Goal: Task Accomplishment & Management: Manage account settings

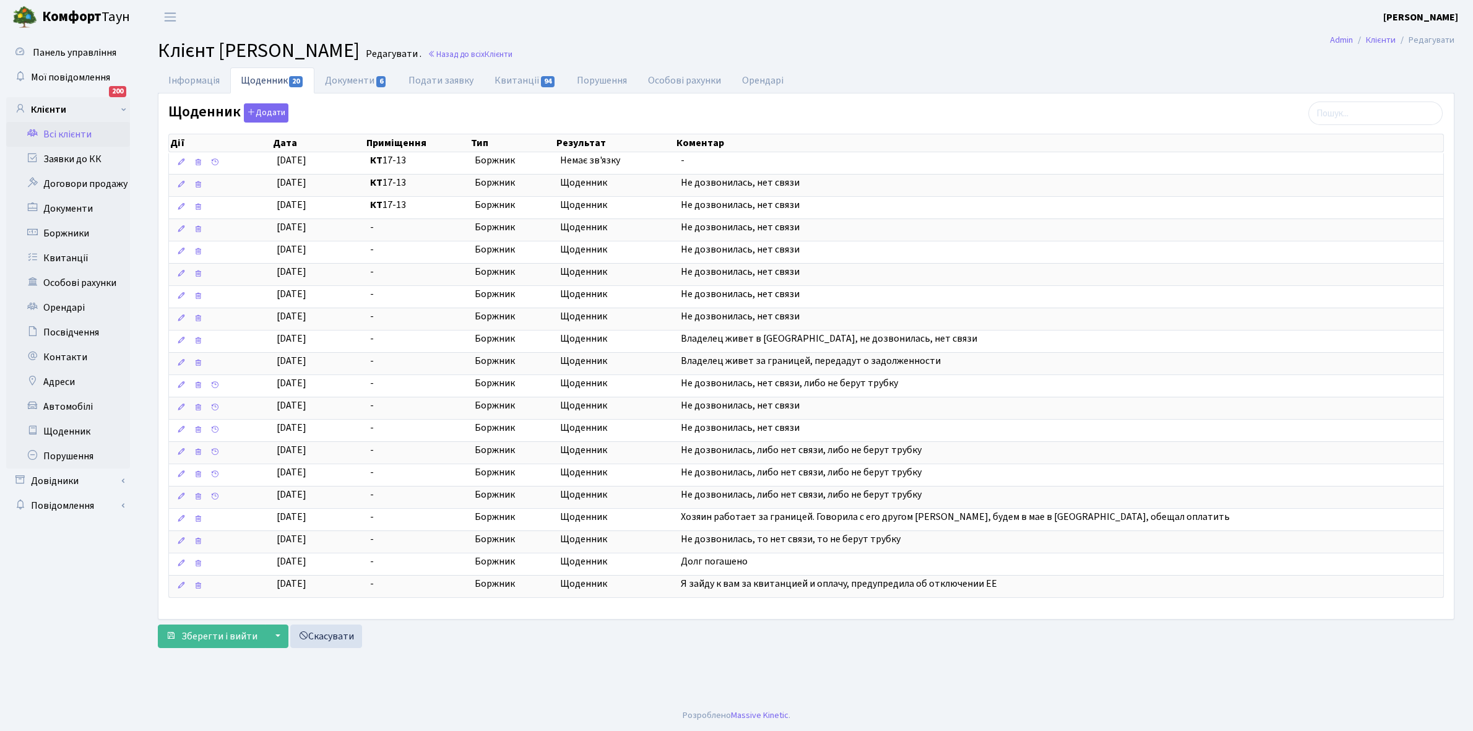
click at [72, 134] on link "Всі клієнти" at bounding box center [68, 134] width 124 height 25
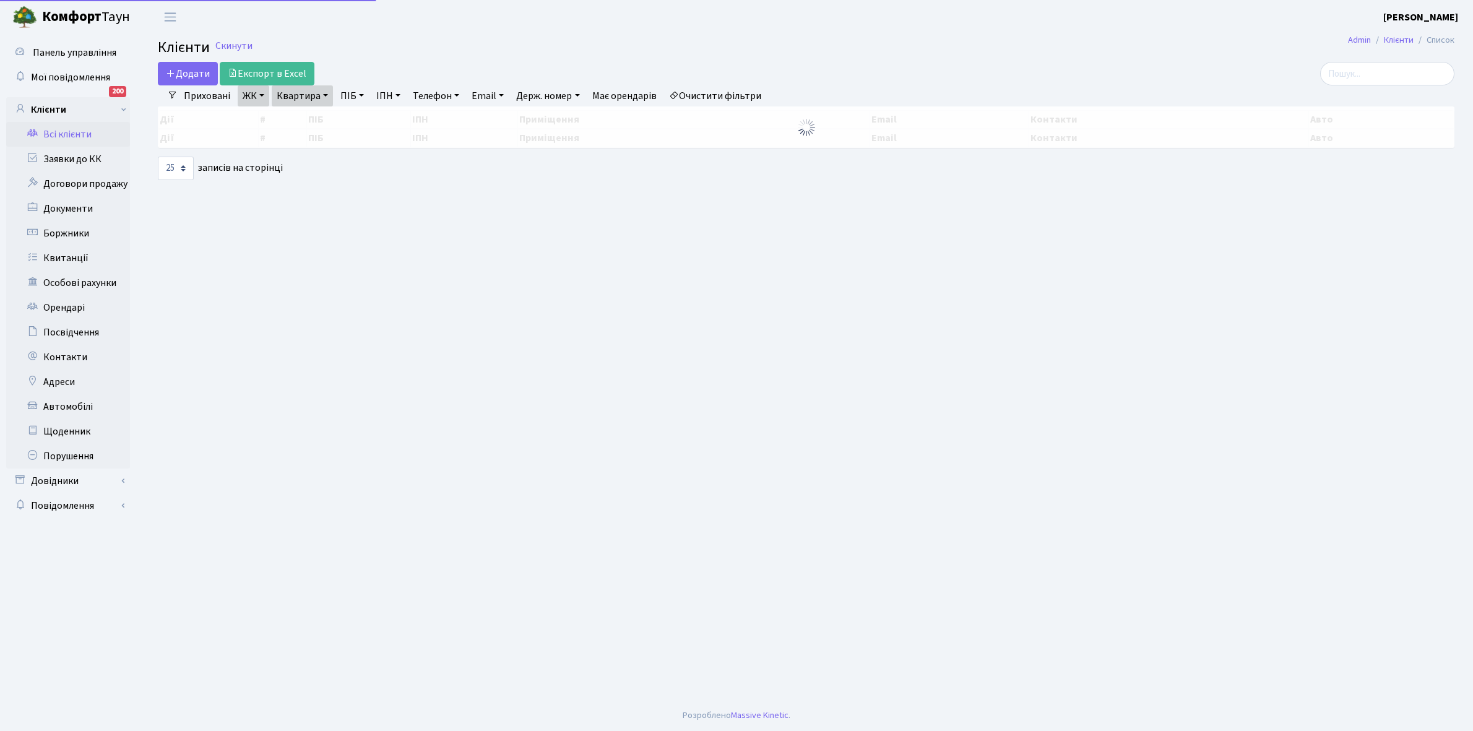
select select "25"
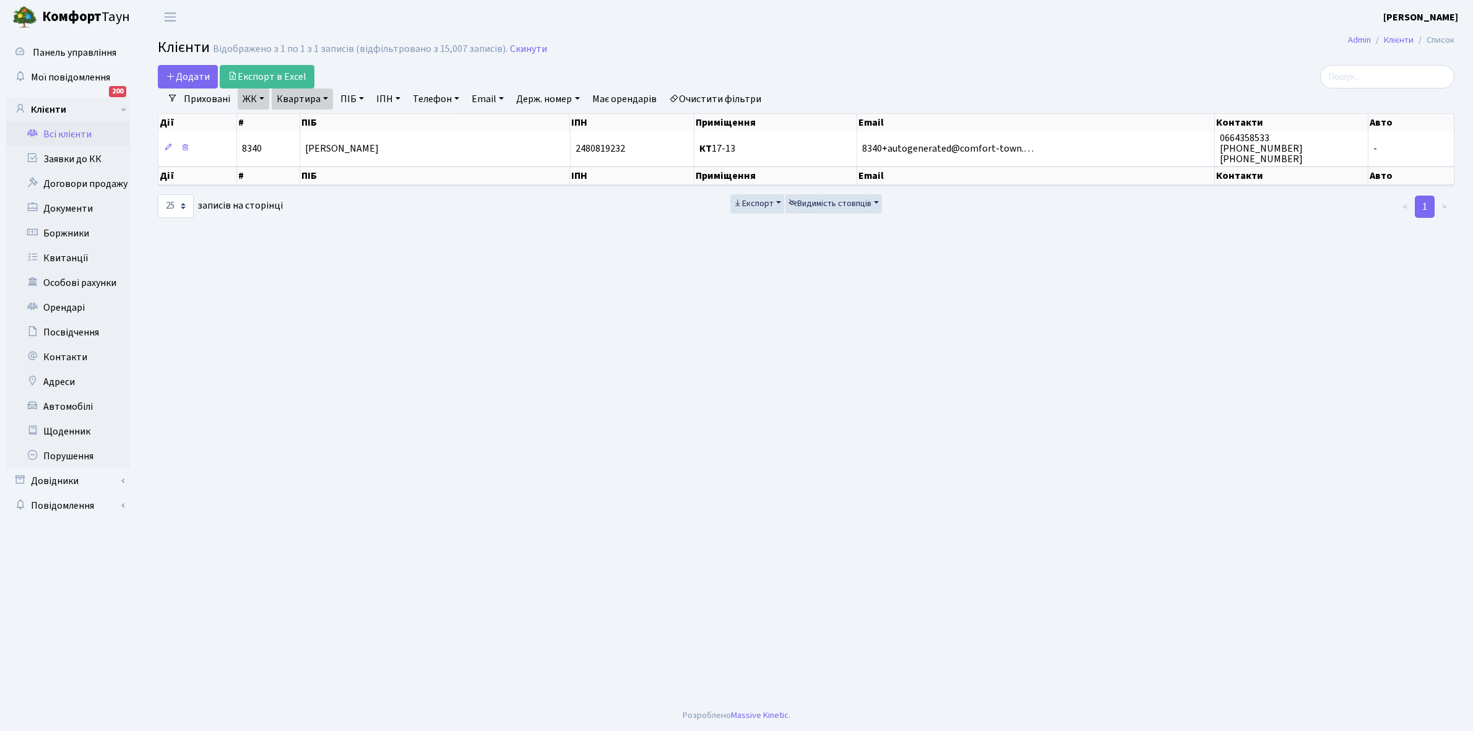
click at [326, 98] on link "Квартира" at bounding box center [302, 98] width 61 height 21
click at [319, 125] on input "17-13" at bounding box center [308, 123] width 72 height 24
type input "1"
click at [706, 100] on link "Очистити фільтри" at bounding box center [715, 98] width 102 height 21
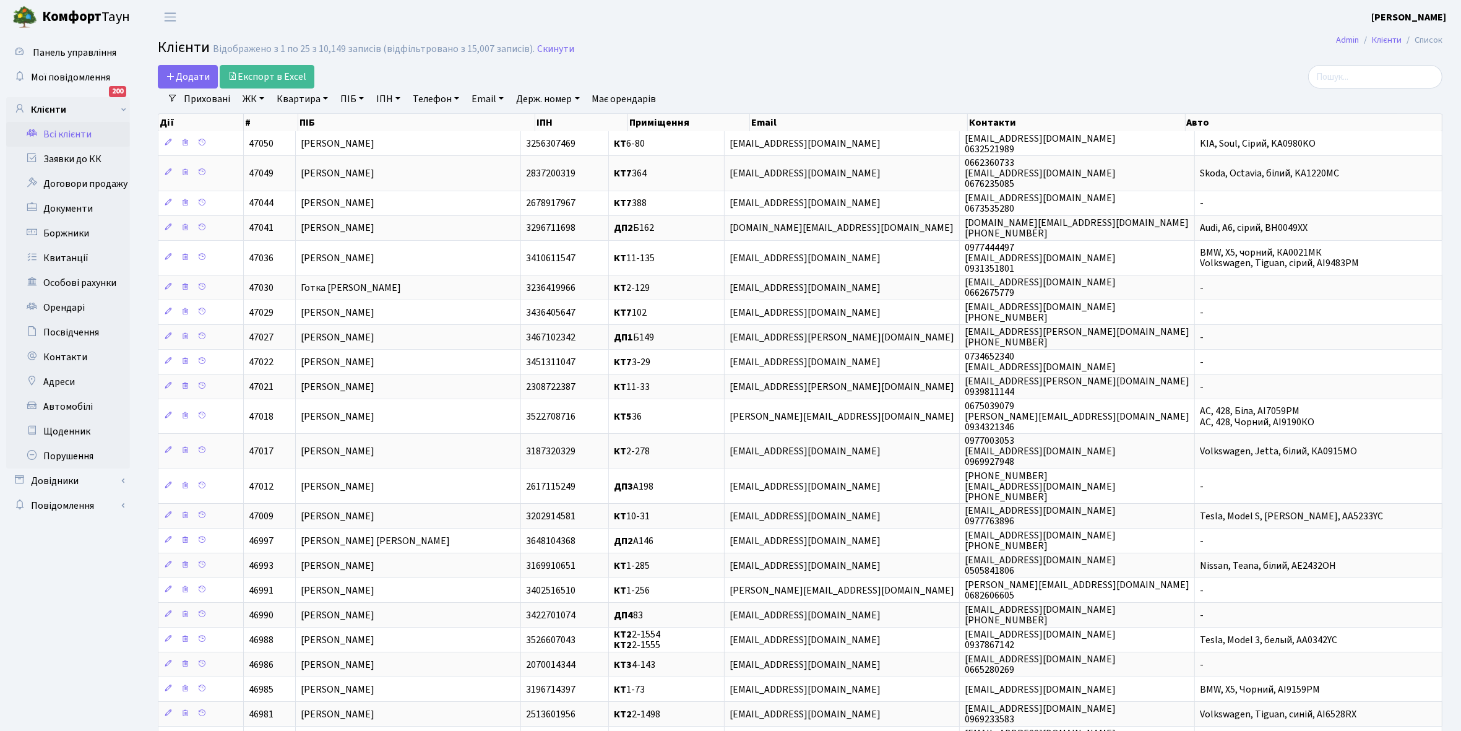
click at [261, 96] on link "ЖК" at bounding box center [254, 98] width 32 height 21
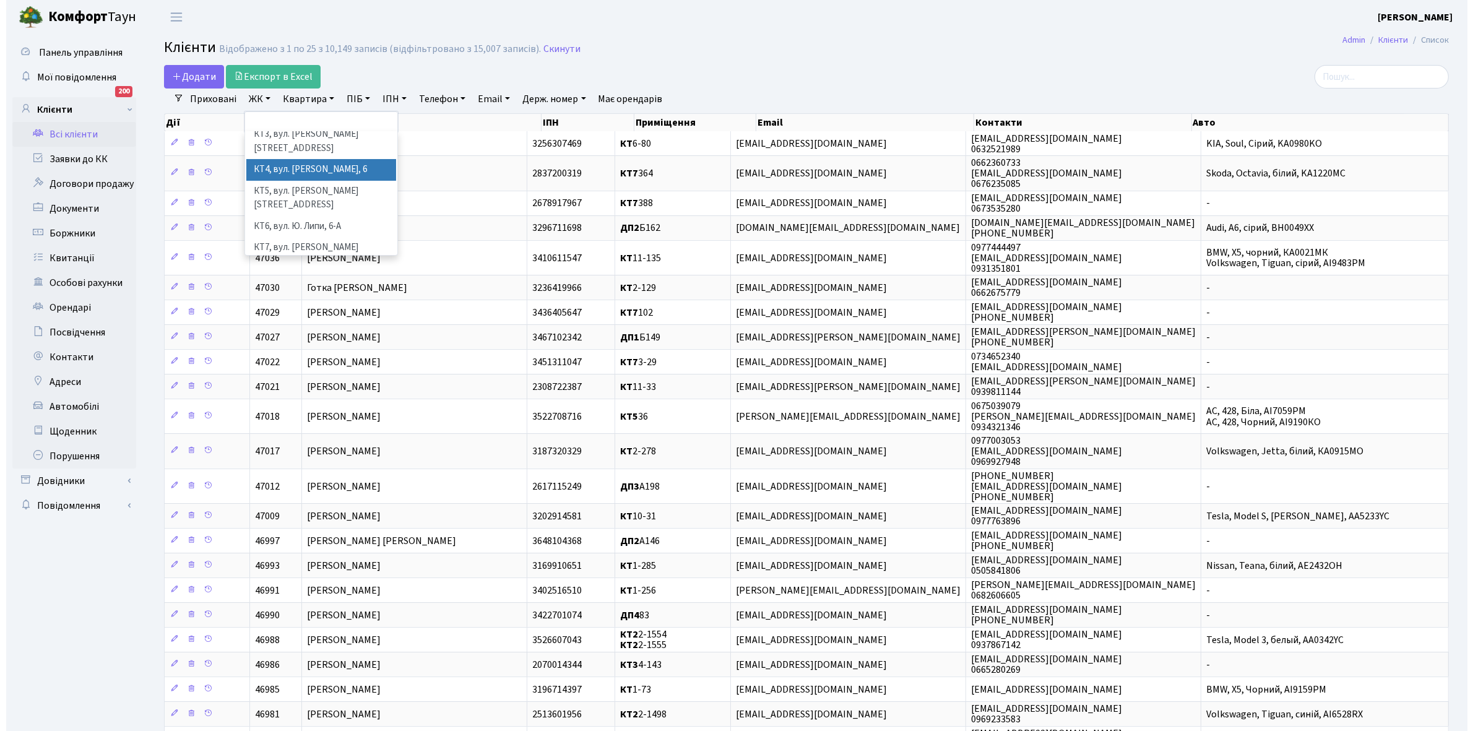
scroll to position [77, 0]
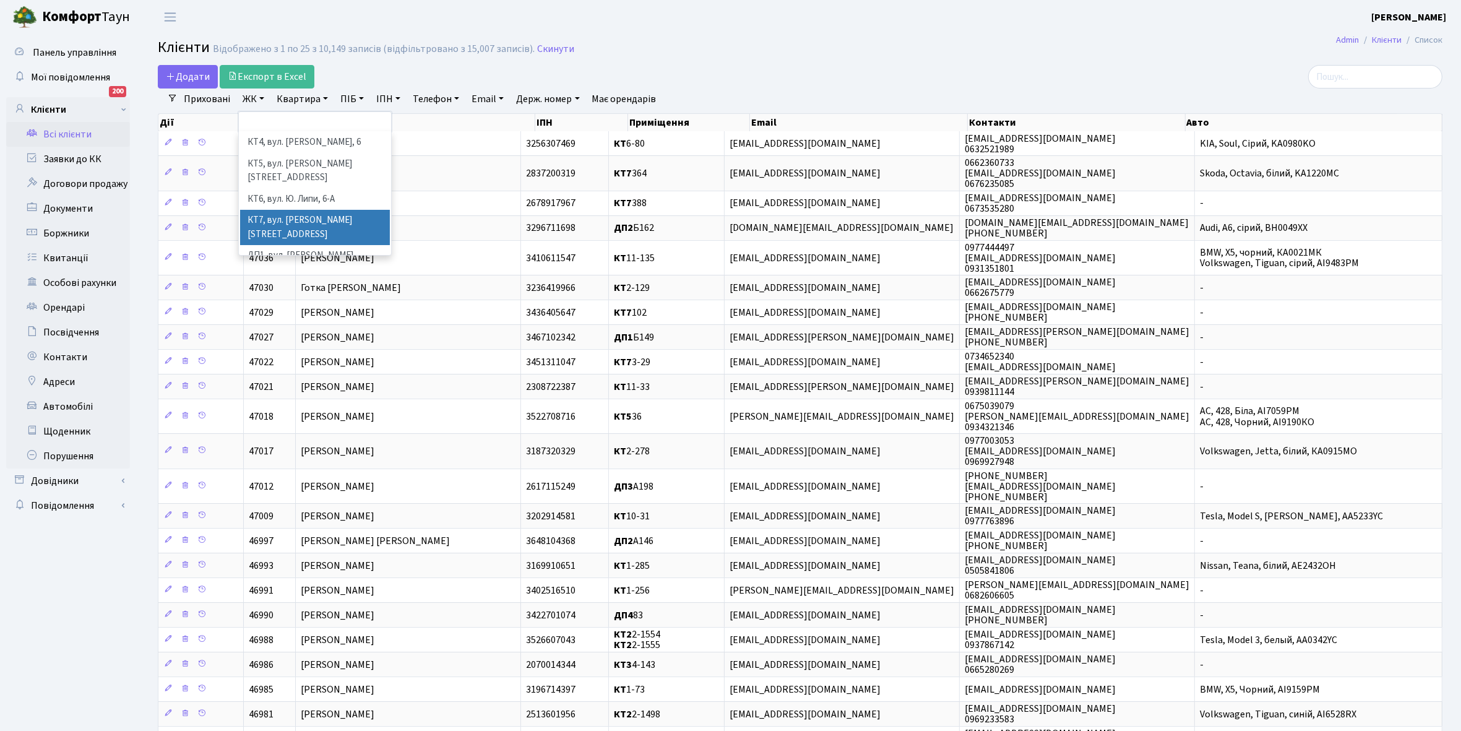
click at [308, 210] on li "КТ7, вул. Березнева, 12" at bounding box center [315, 227] width 150 height 35
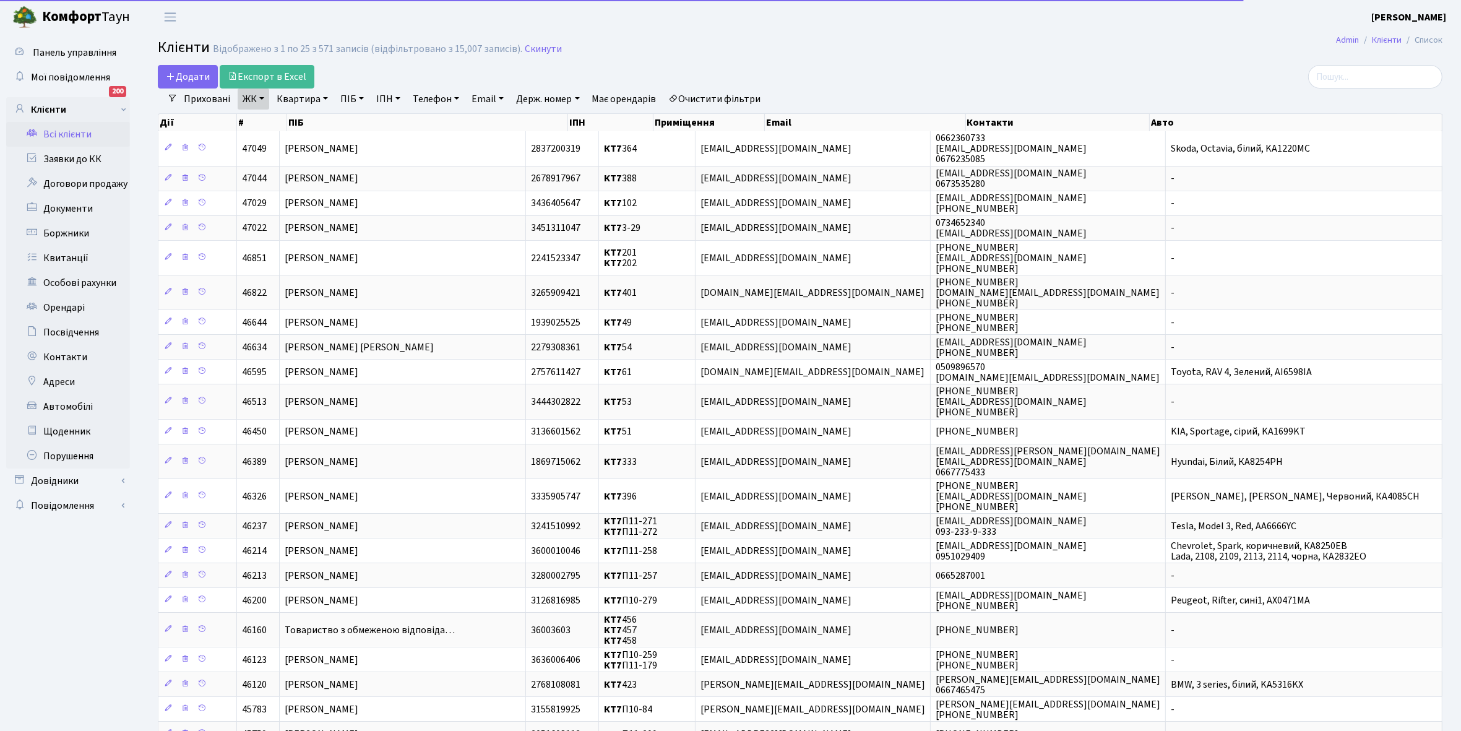
click at [325, 97] on link "Квартира" at bounding box center [302, 98] width 61 height 21
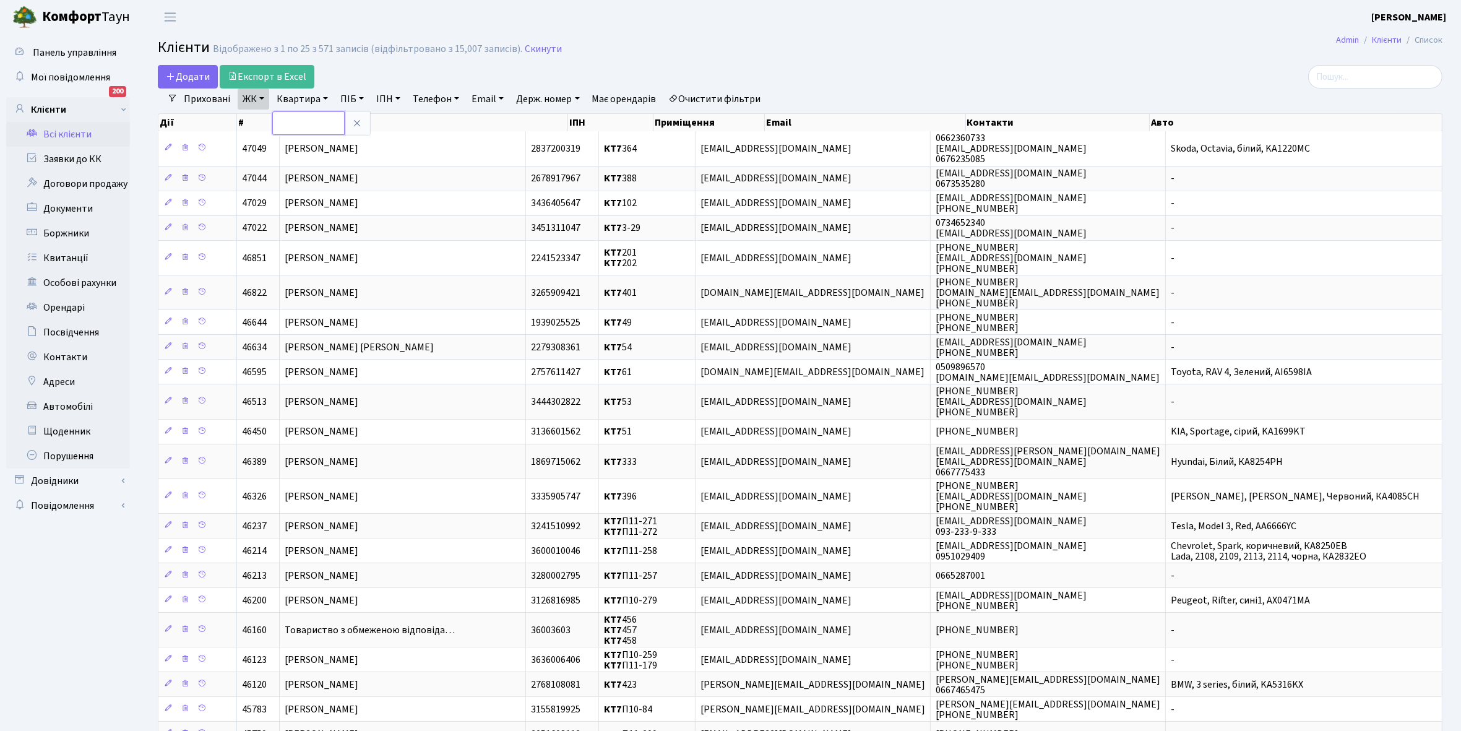
click at [309, 116] on input "text" at bounding box center [308, 123] width 72 height 24
type input "424"
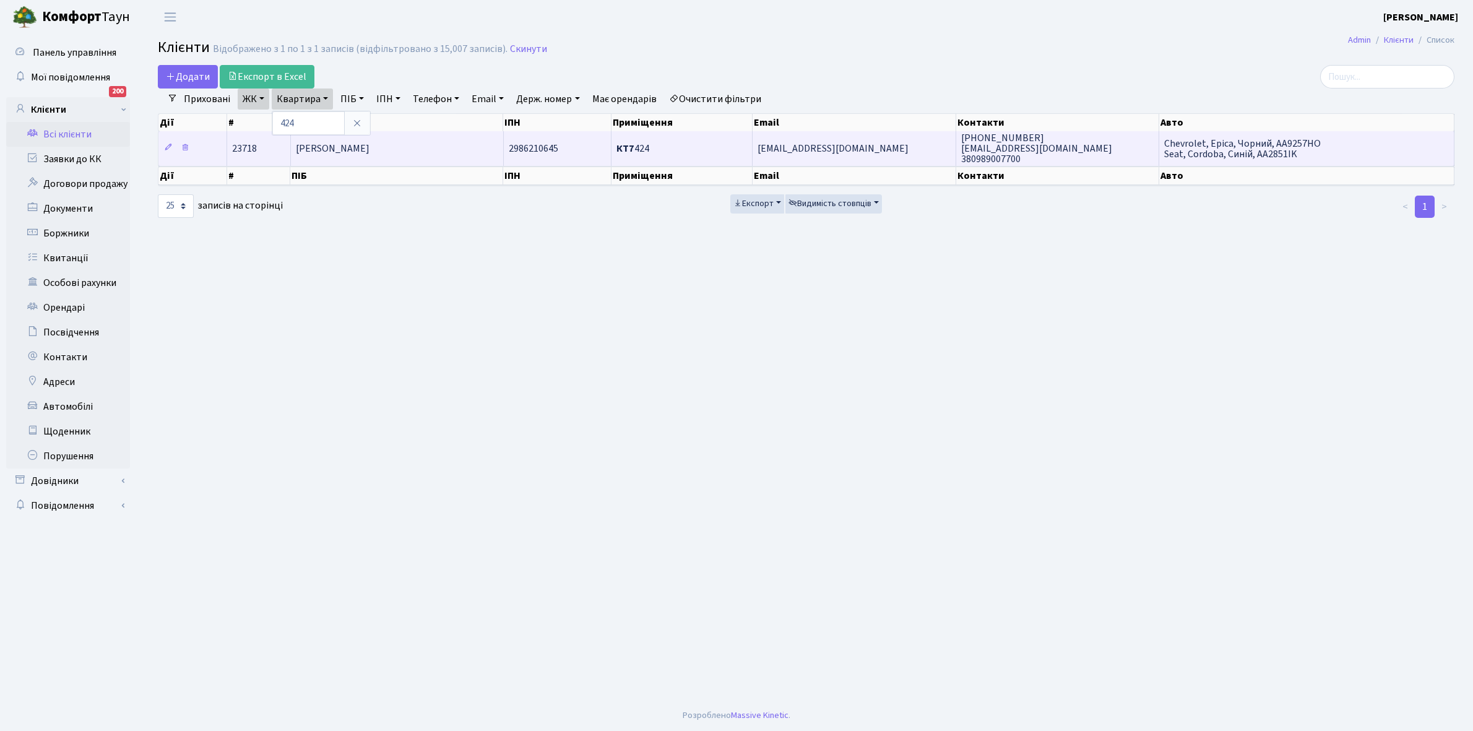
click at [418, 148] on td "[PERSON_NAME]" at bounding box center [397, 148] width 213 height 34
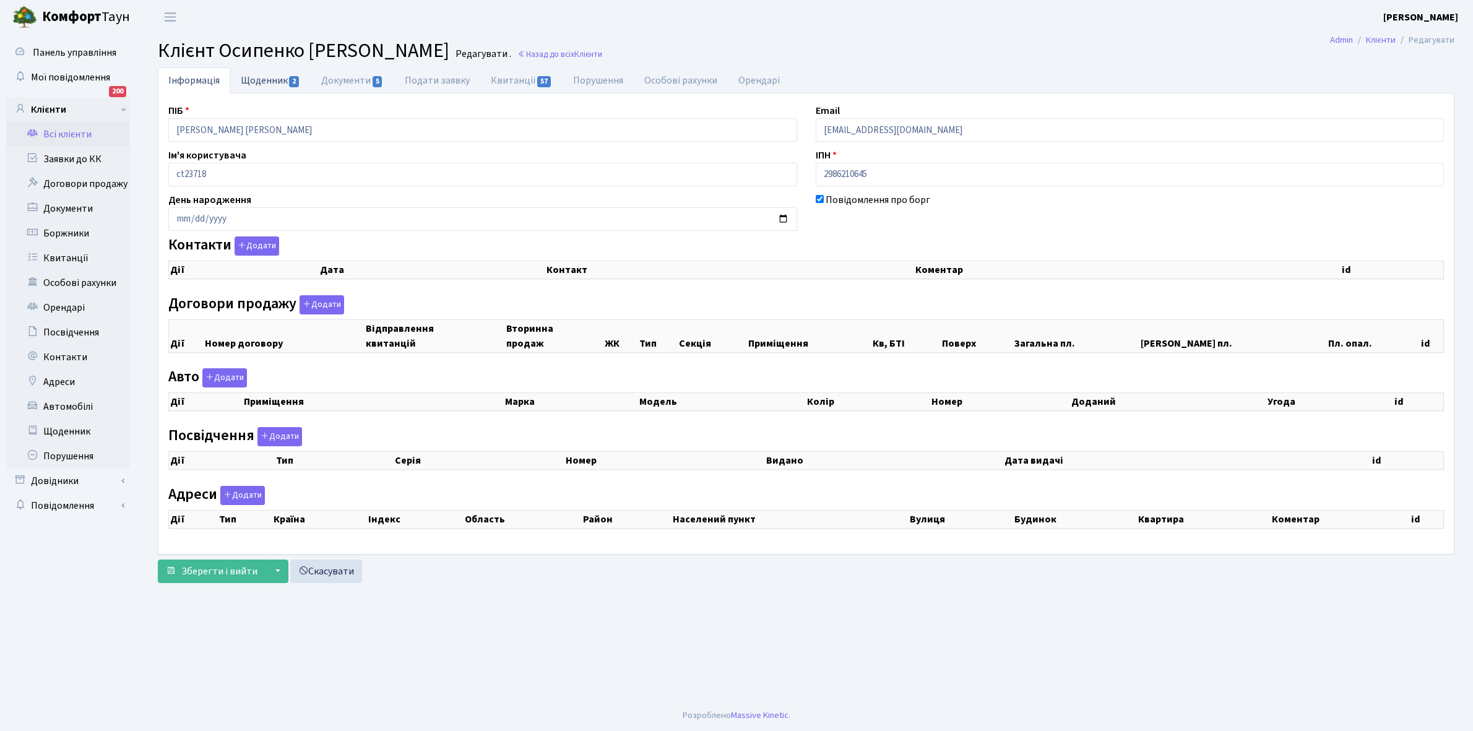
checkbox input "true"
select select "25"
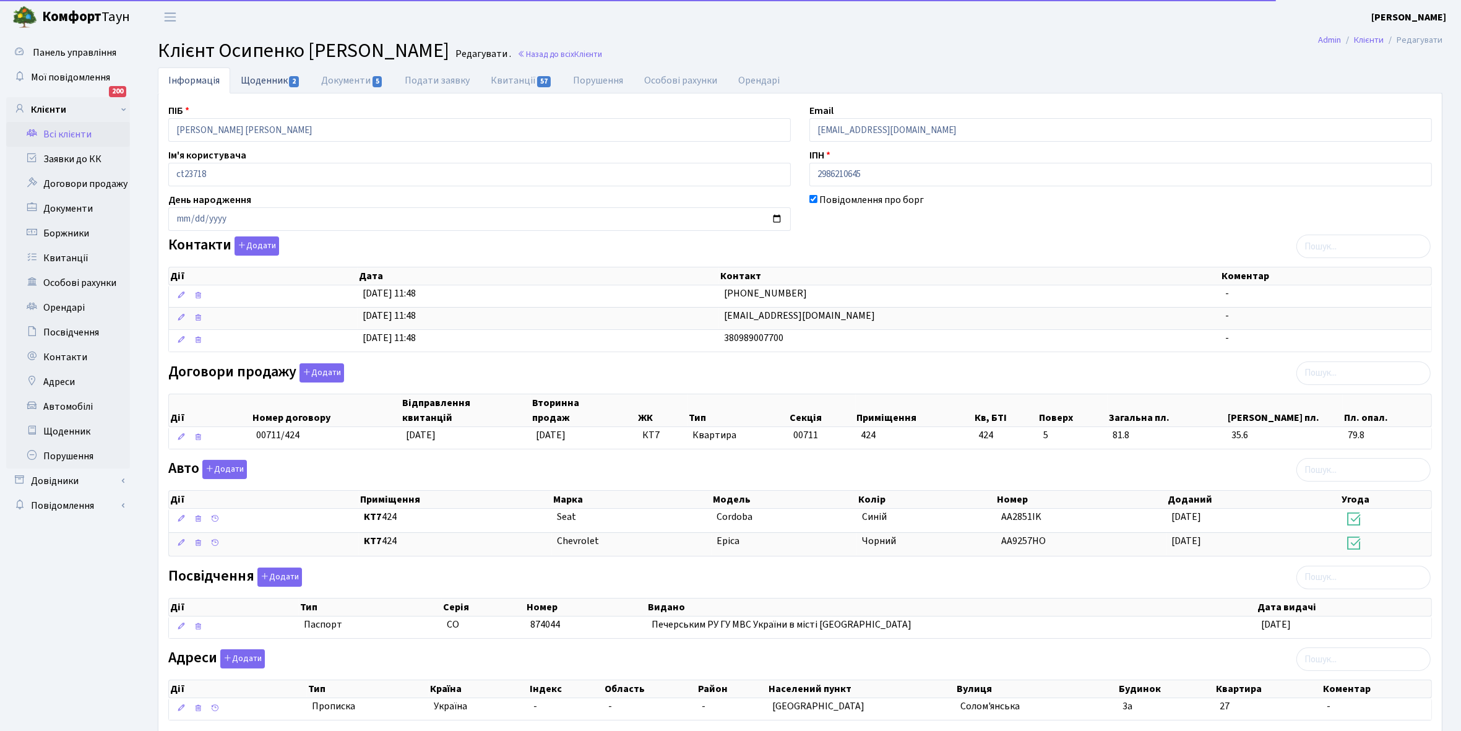
click at [254, 72] on link "Щоденник 2" at bounding box center [270, 79] width 80 height 25
select select "25"
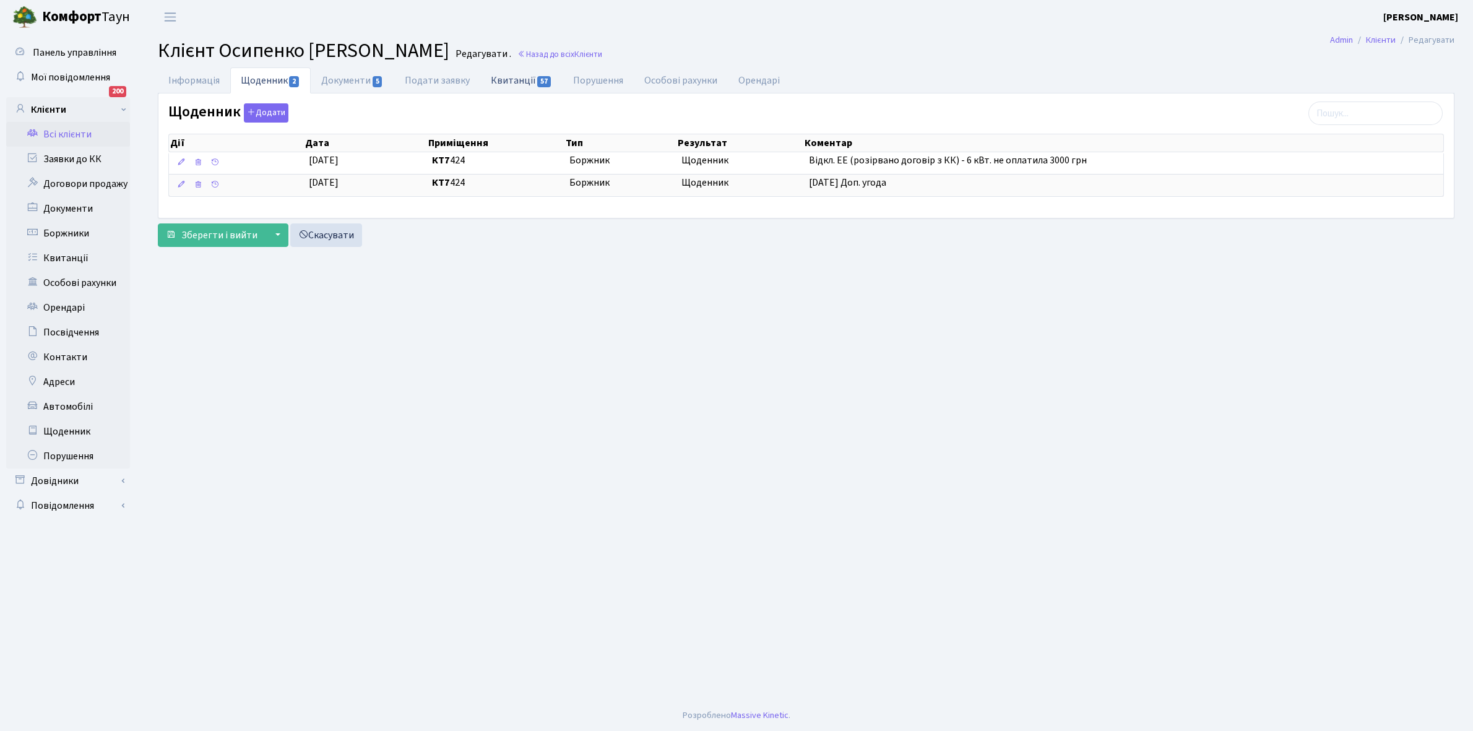
click at [514, 78] on link "Квитанції 57" at bounding box center [521, 79] width 82 height 25
select select "25"
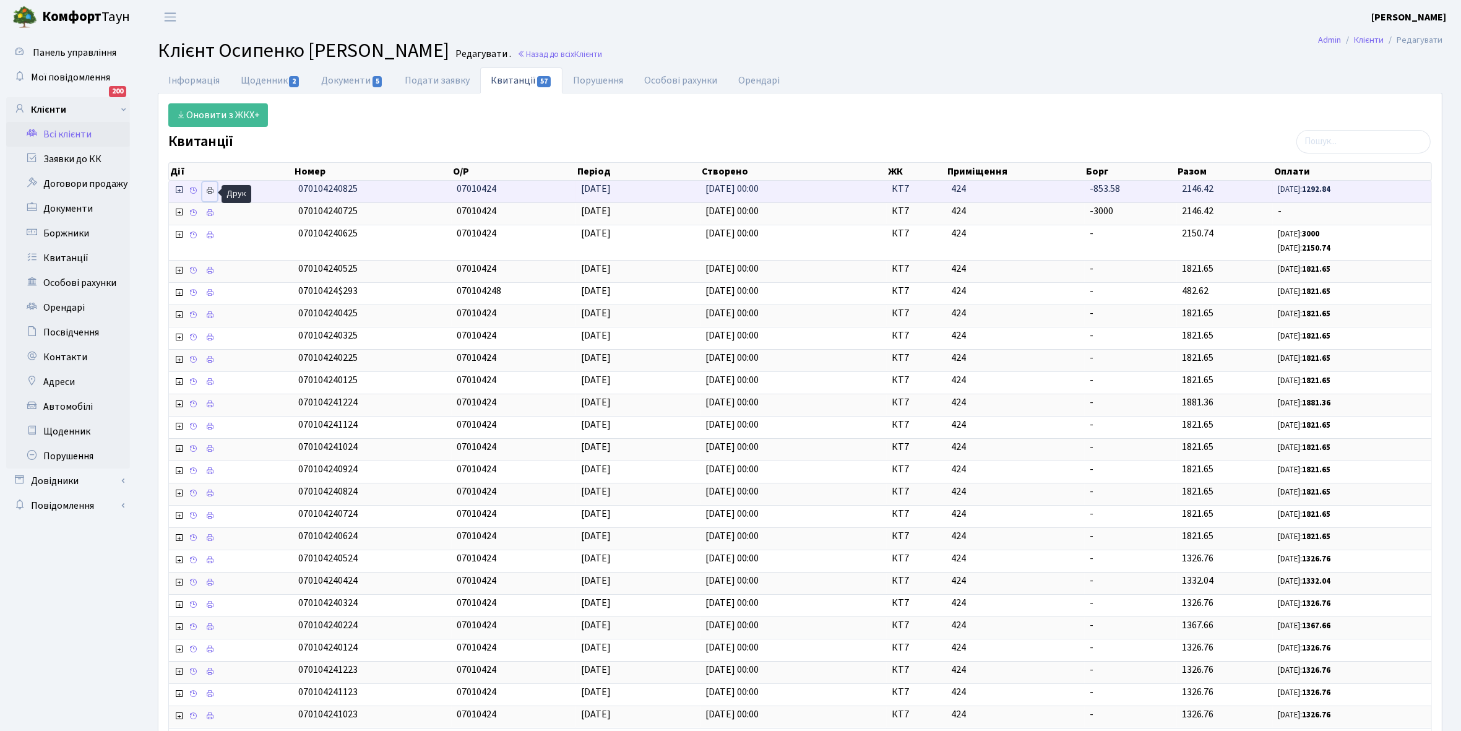
click at [209, 193] on icon at bounding box center [209, 190] width 9 height 9
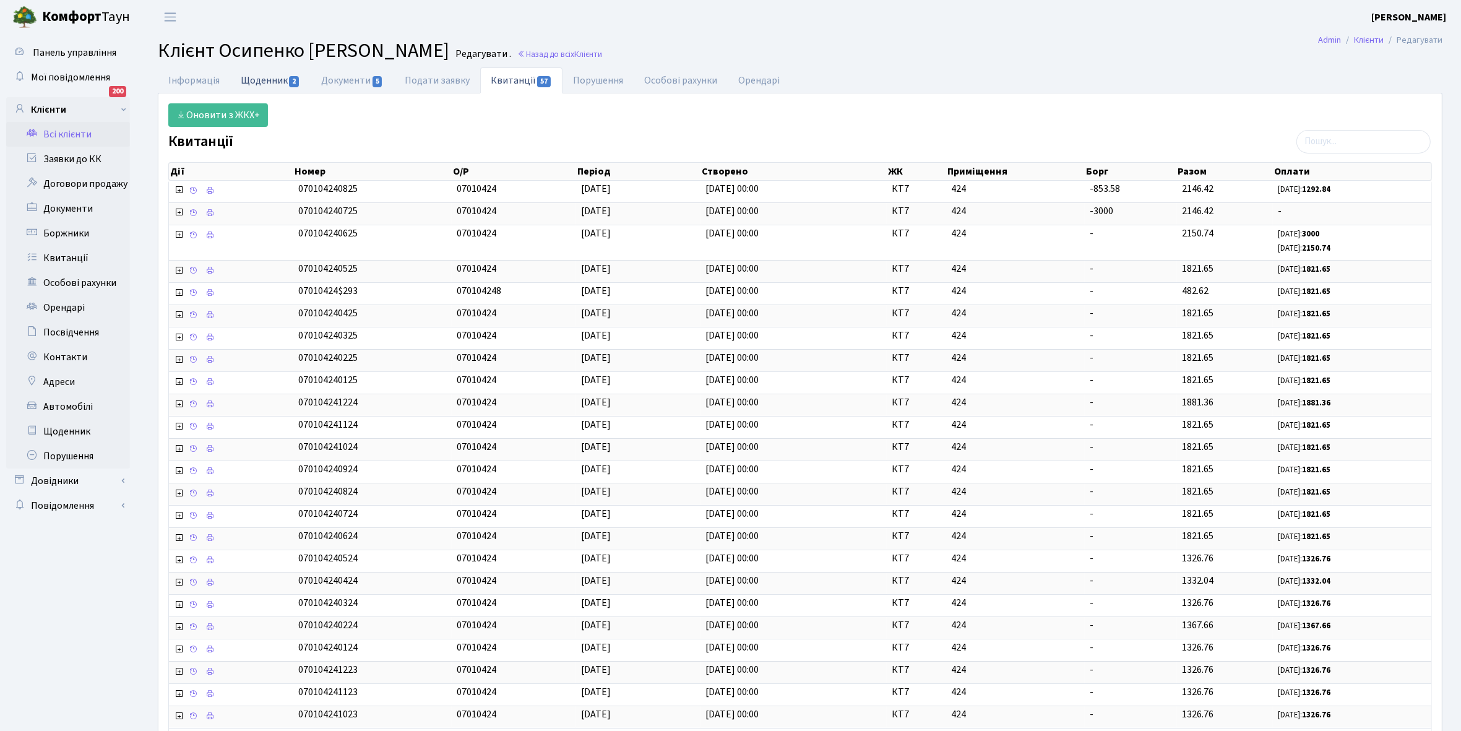
click at [257, 79] on link "Щоденник 2" at bounding box center [270, 79] width 80 height 25
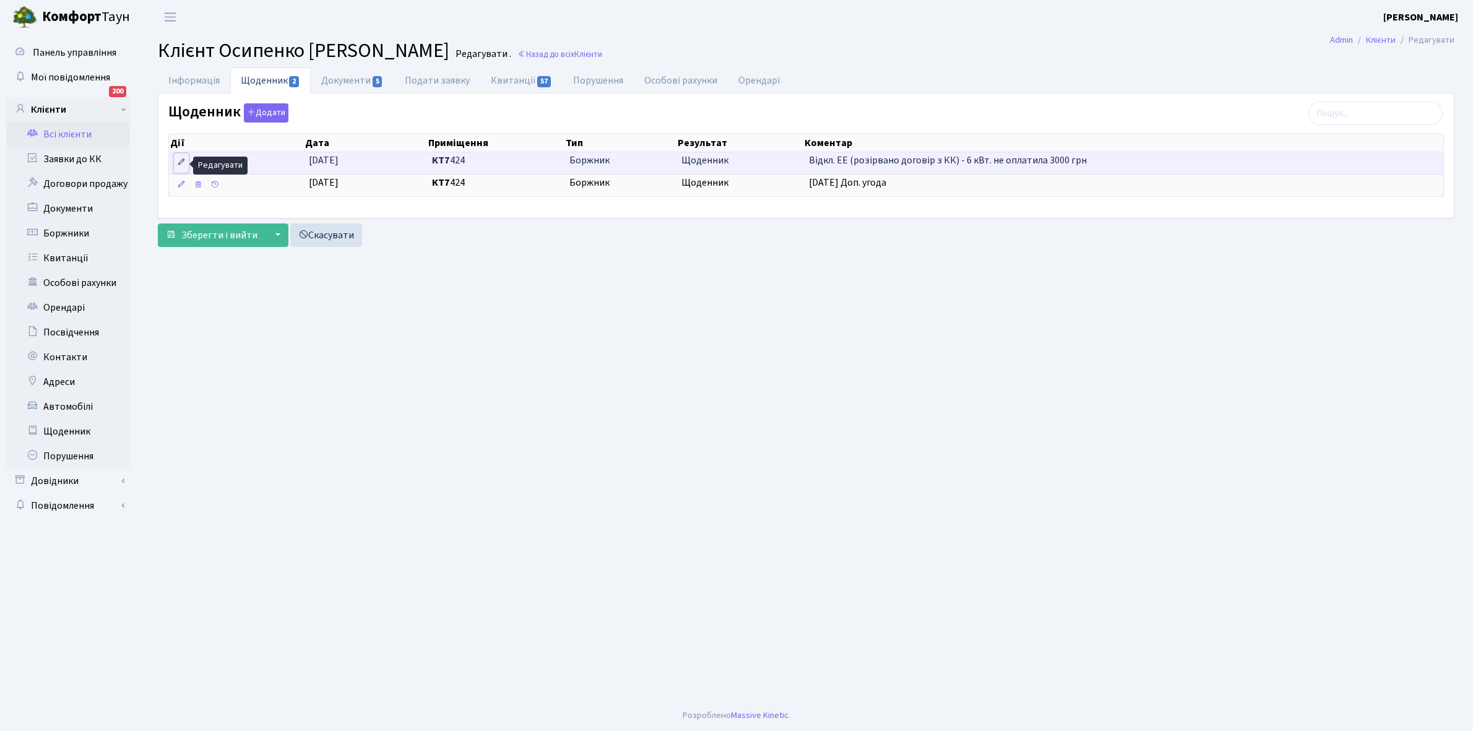
click at [181, 161] on icon at bounding box center [181, 162] width 9 height 9
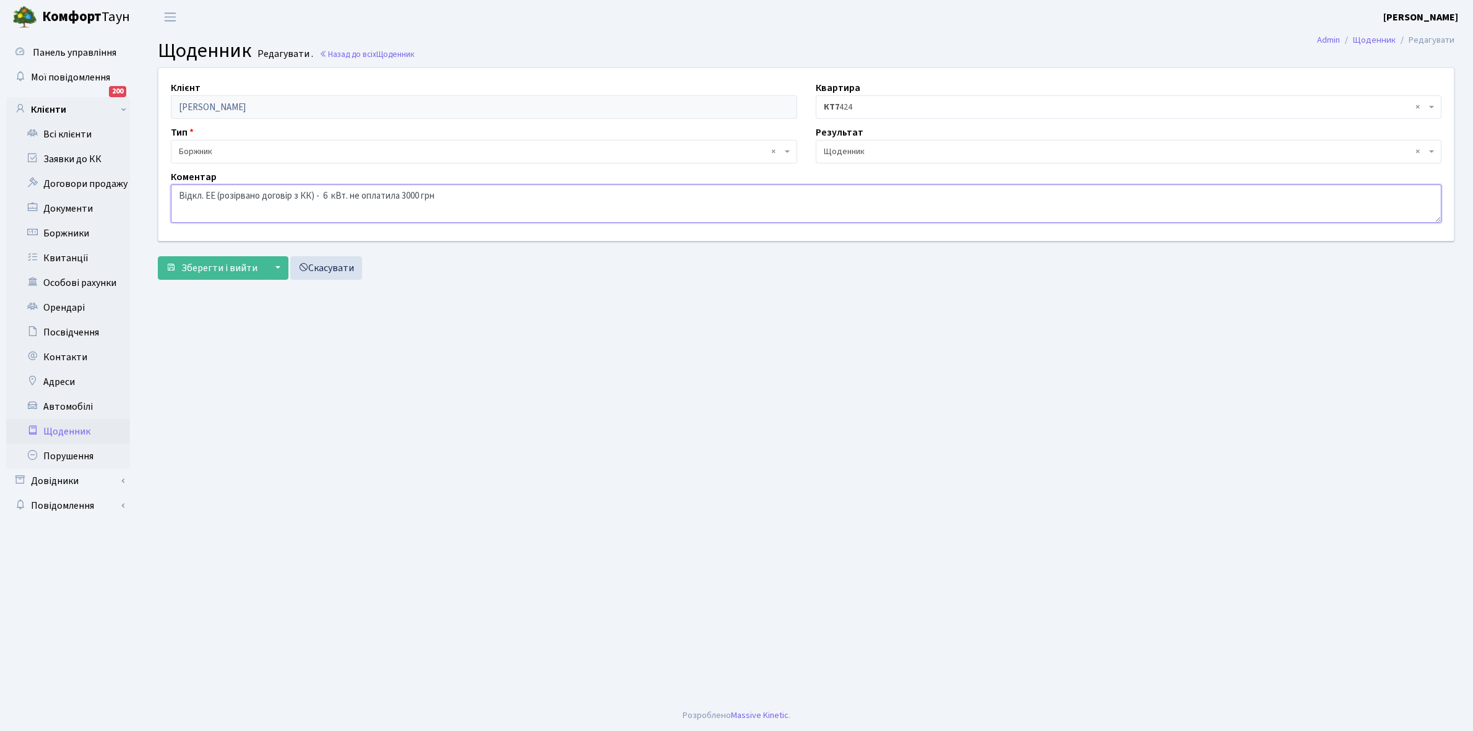
click at [447, 198] on textarea "Відкл. ЕЕ (розірвано договір з КК) - 6 кВт. не оплатила 3000 грн" at bounding box center [806, 203] width 1270 height 38
type textarea "Відкл. ЕЕ (розірвано договір з КК) - 6 кВт."
click at [220, 270] on span "Зберегти і вийти" at bounding box center [219, 268] width 76 height 14
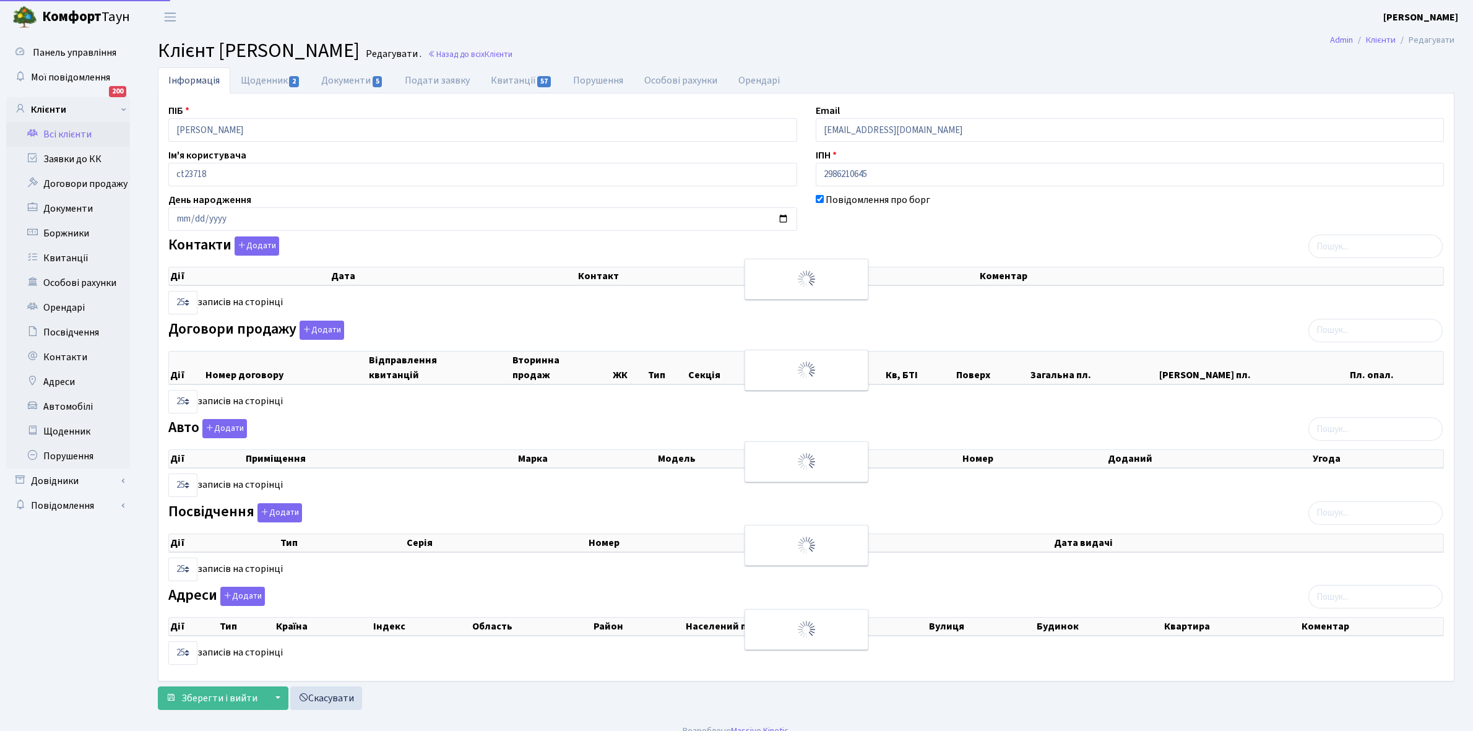
select select "25"
